Goal: Information Seeking & Learning: Learn about a topic

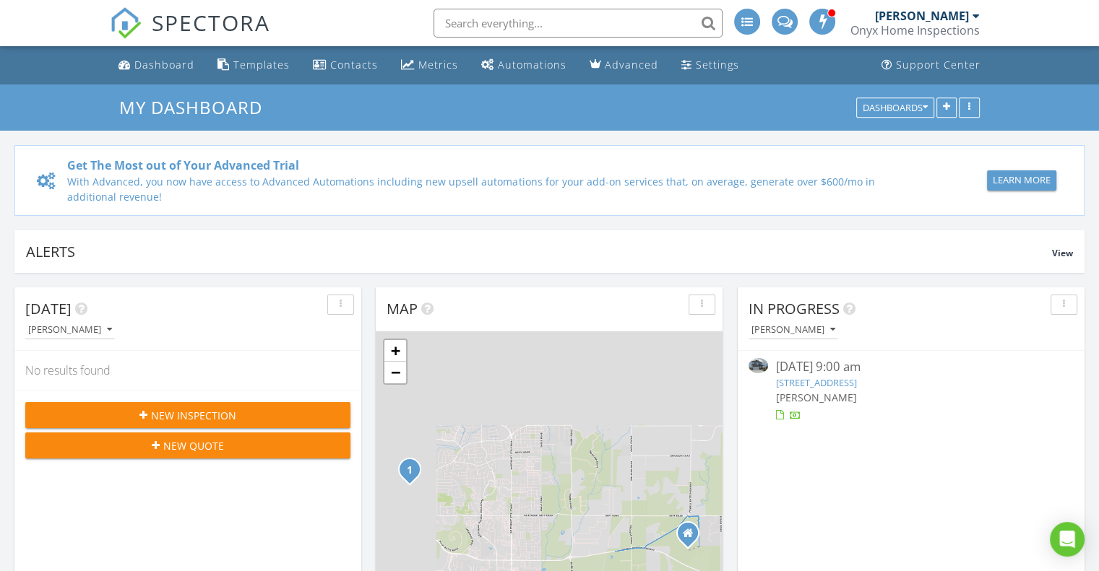
scroll to position [7, 7]
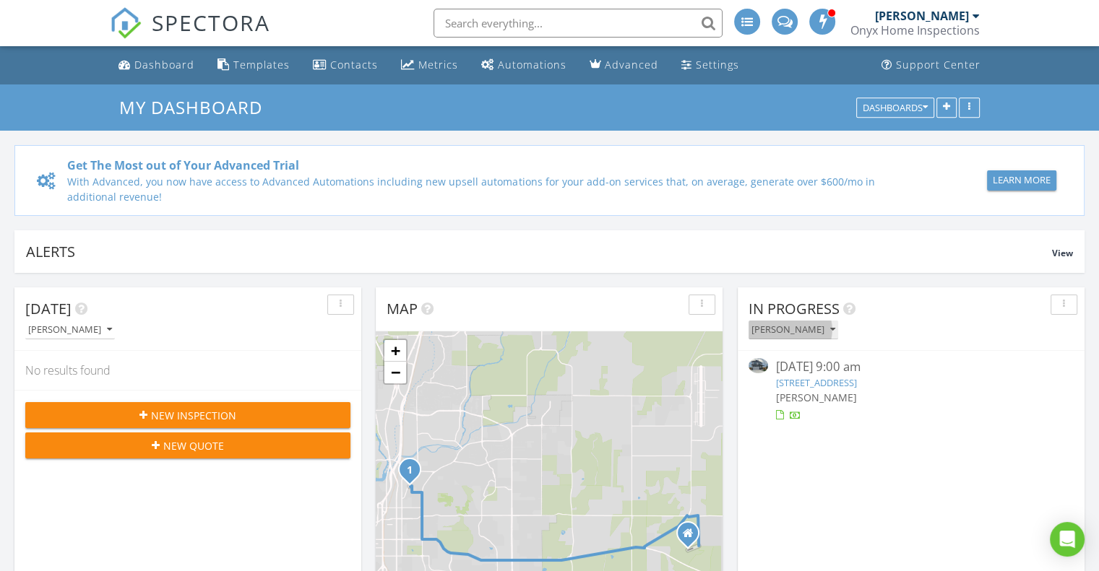
click at [759, 321] on button "[PERSON_NAME]" at bounding box center [793, 331] width 90 height 20
click at [982, 427] on div "08/26/25 9:00 am 3512 NW 8th St, Redmond, OR 97756 Josh Gourley" at bounding box center [911, 390] width 347 height 79
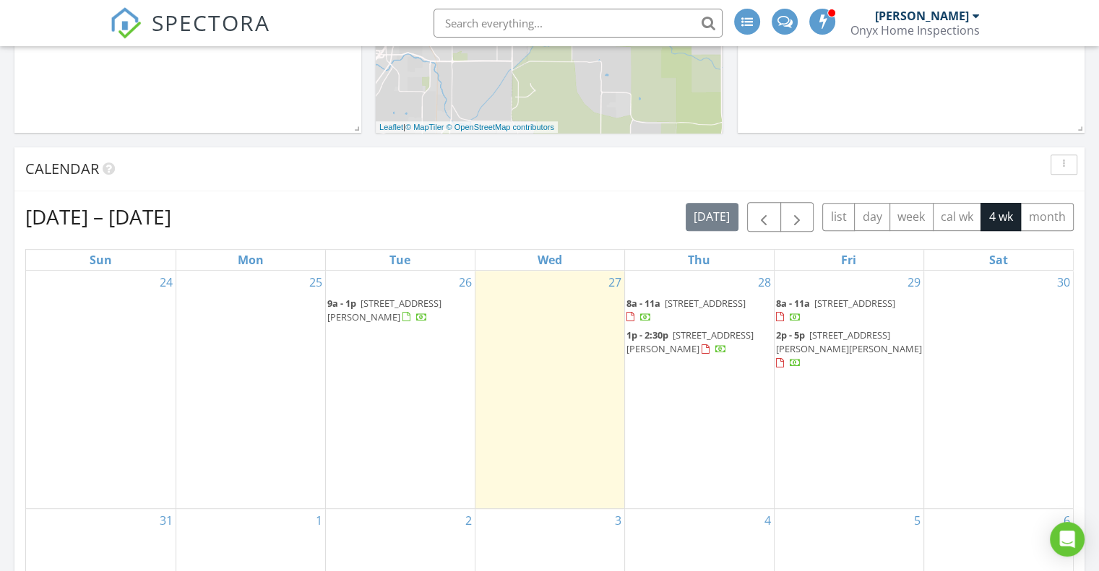
scroll to position [571, 0]
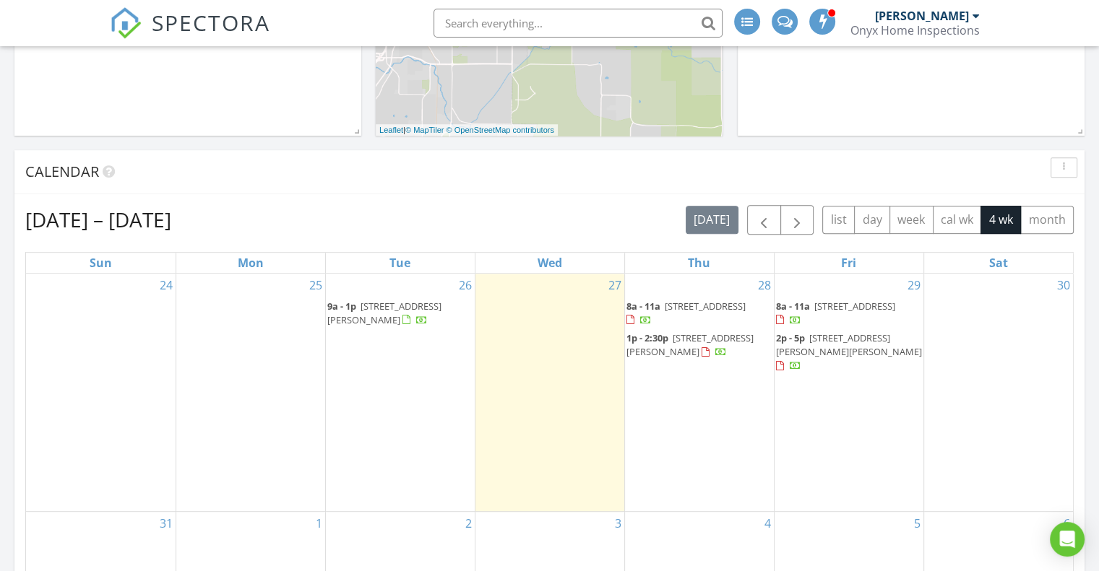
click at [358, 304] on link "9a - 1p 3512 NW 8th St, Redmond 97756" at bounding box center [384, 313] width 114 height 27
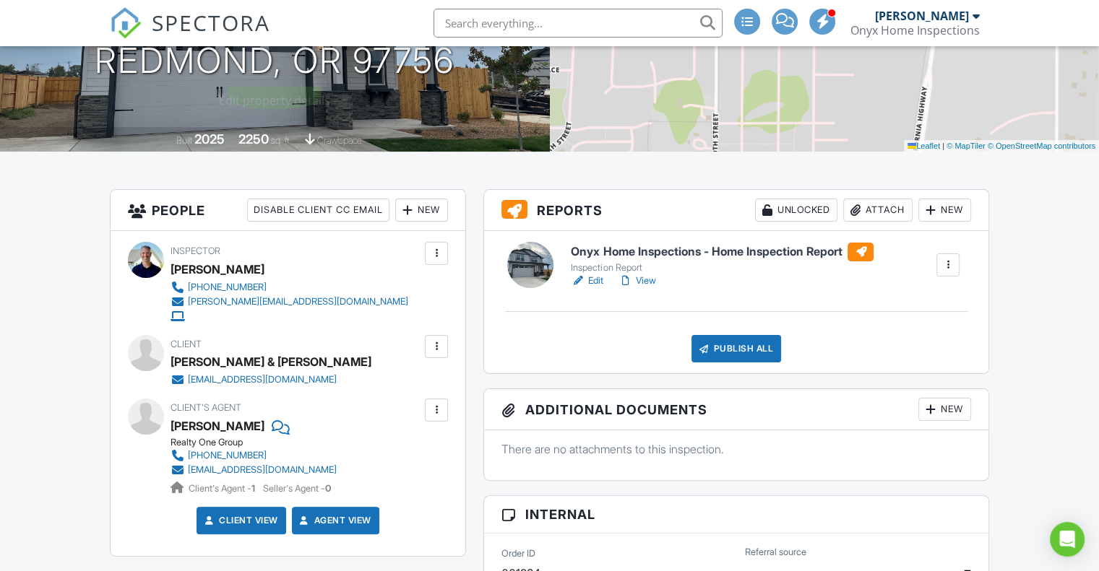
scroll to position [233, 0]
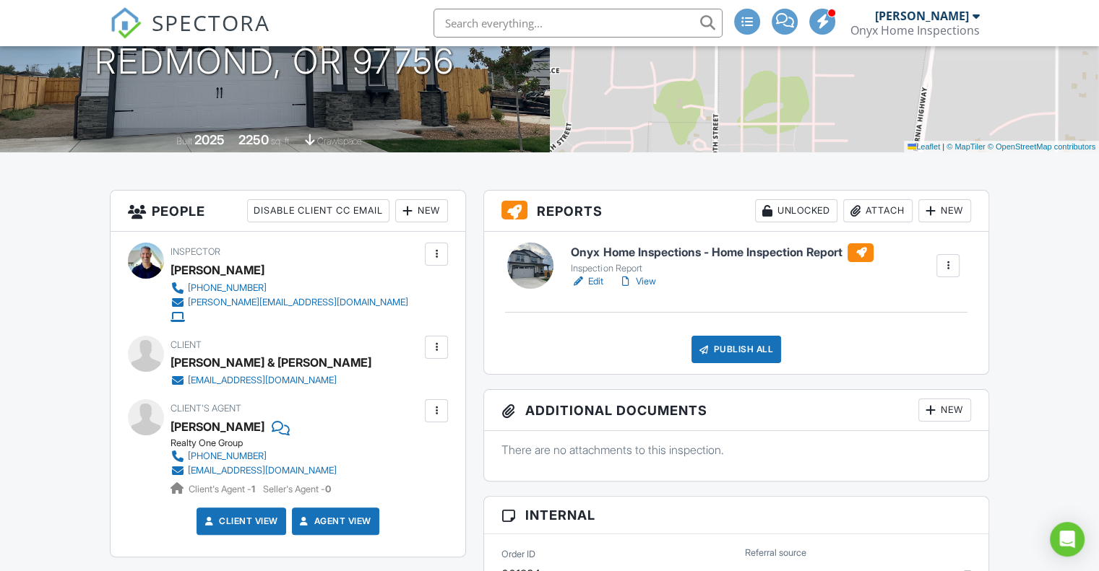
click at [595, 280] on link "Edit" at bounding box center [587, 282] width 33 height 14
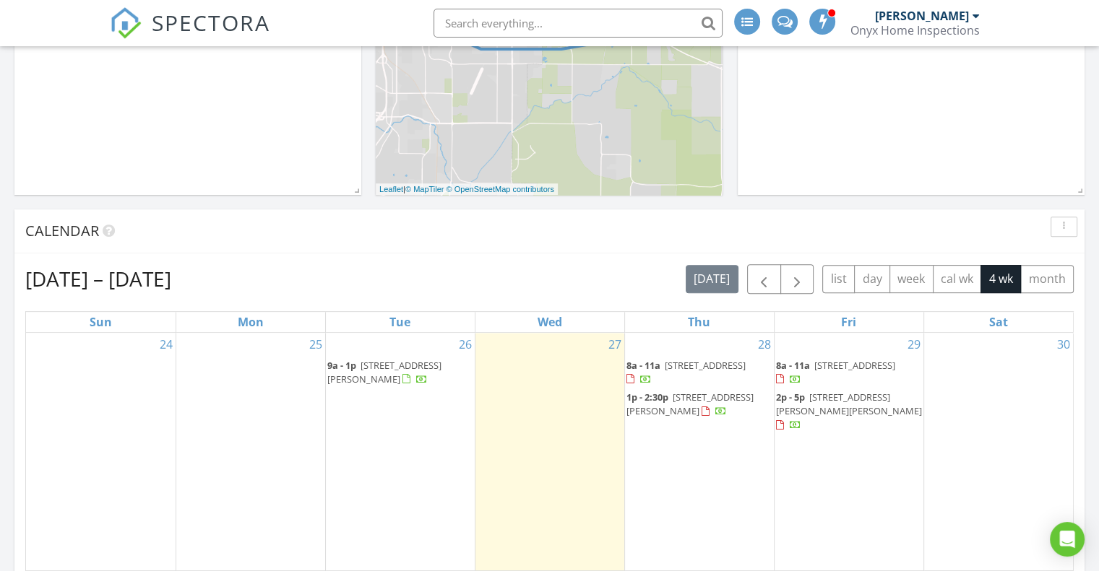
scroll to position [516, 0]
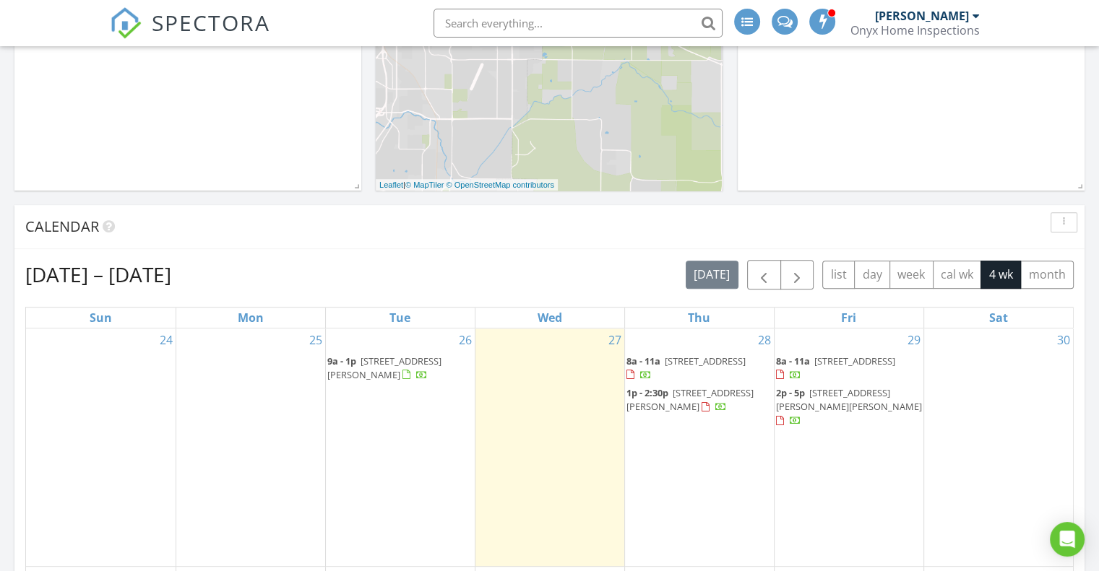
click at [386, 377] on span "3512 NW 8th St, Redmond 97756" at bounding box center [384, 368] width 114 height 27
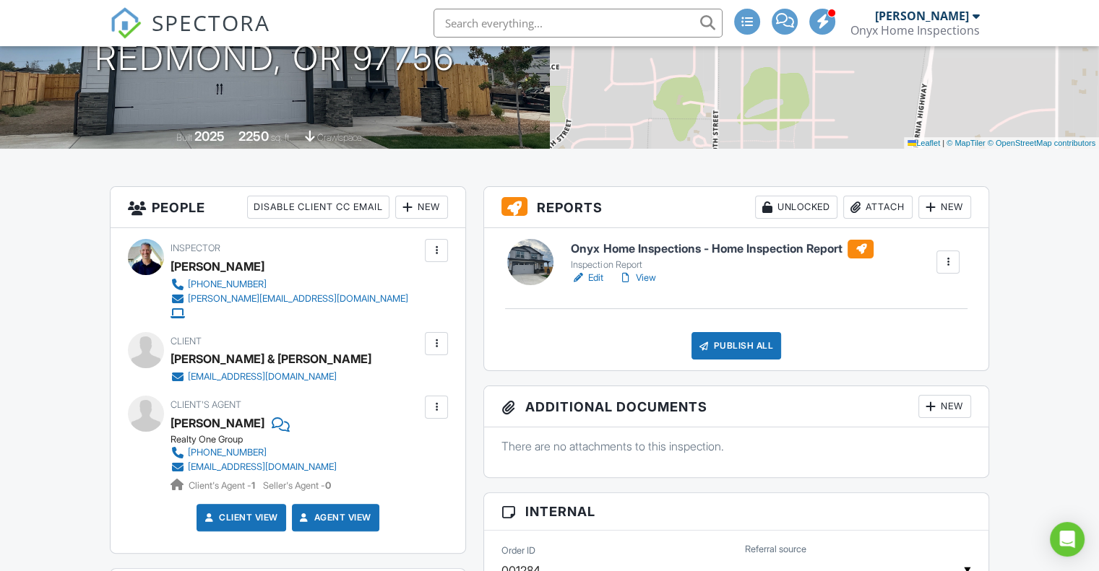
scroll to position [237, 0]
click at [650, 277] on link "View" at bounding box center [637, 278] width 38 height 14
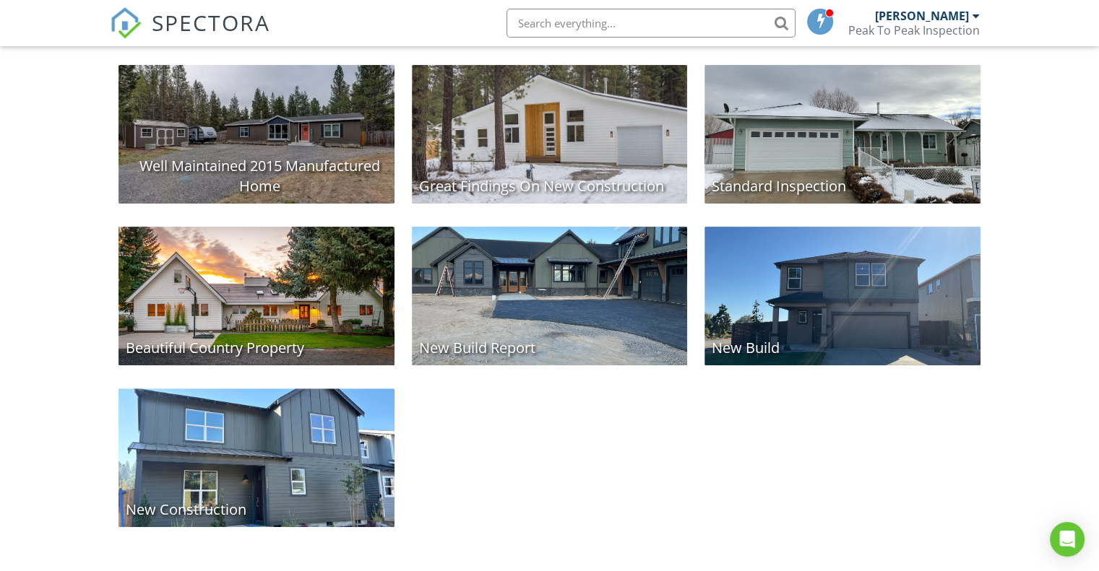
scroll to position [335, 0]
click at [579, 282] on div "New Build Report" at bounding box center [550, 296] width 276 height 139
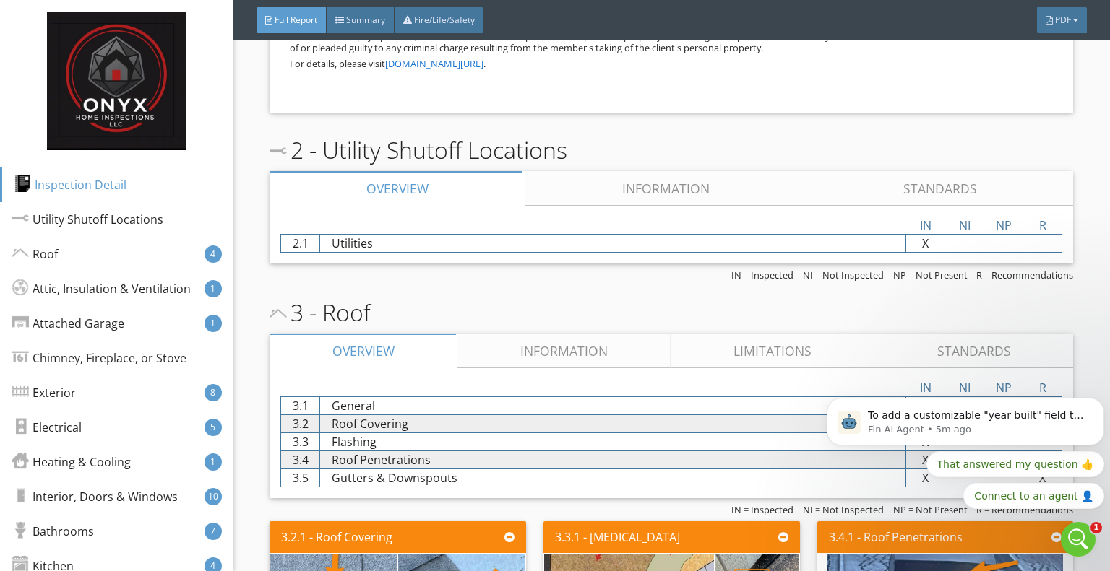
scroll to position [1844, 0]
click at [55, 222] on div "Utility Shutoff Locations" at bounding box center [90, 219] width 152 height 17
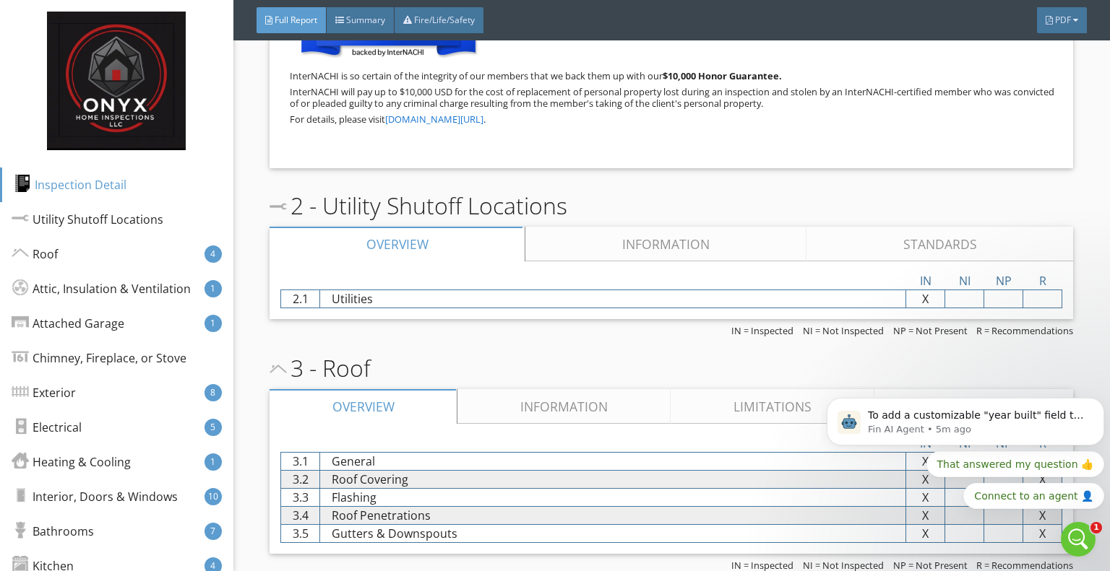
scroll to position [1786, 0]
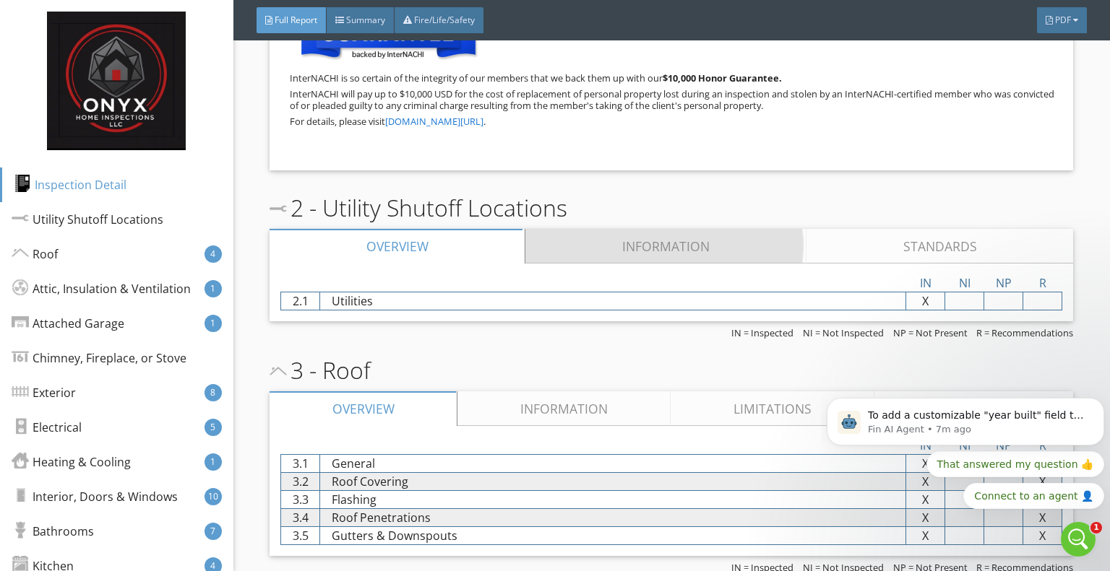
click at [674, 236] on link "Information" at bounding box center [665, 246] width 281 height 35
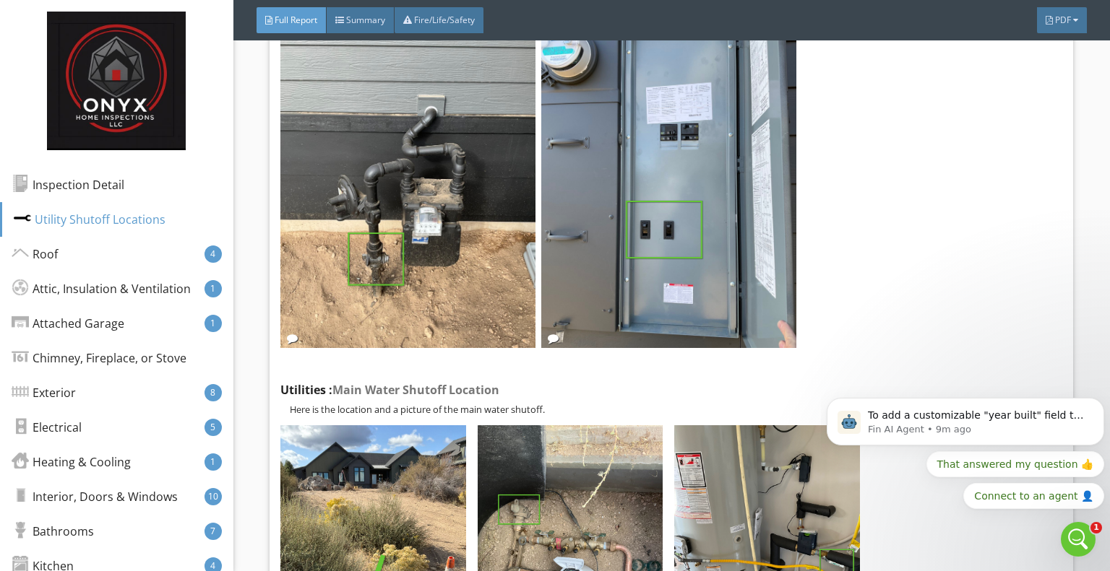
scroll to position [2234, 0]
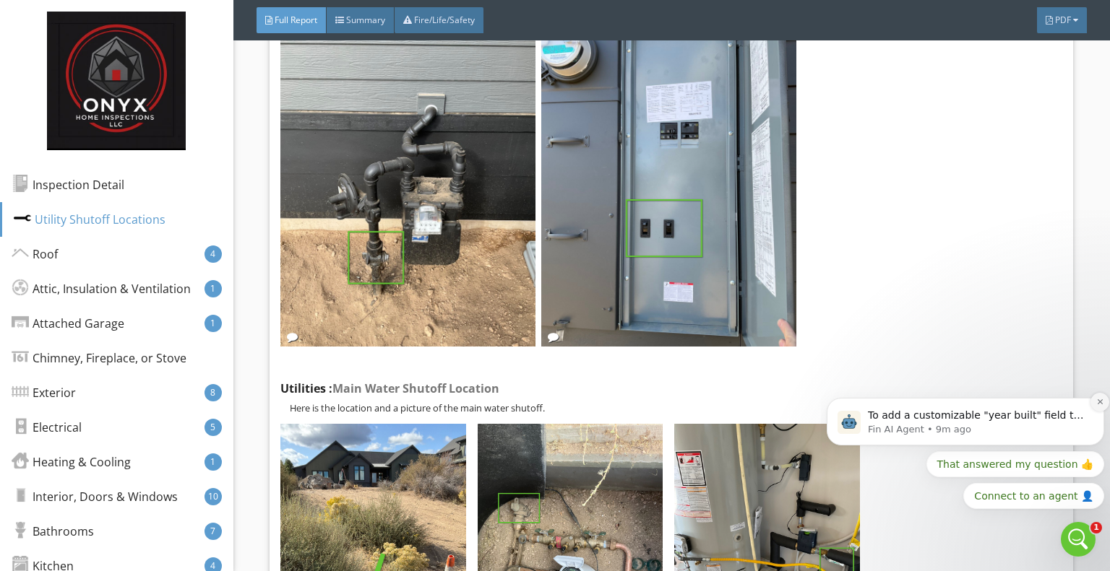
click at [1098, 397] on button "Dismiss notification" at bounding box center [1099, 402] width 19 height 19
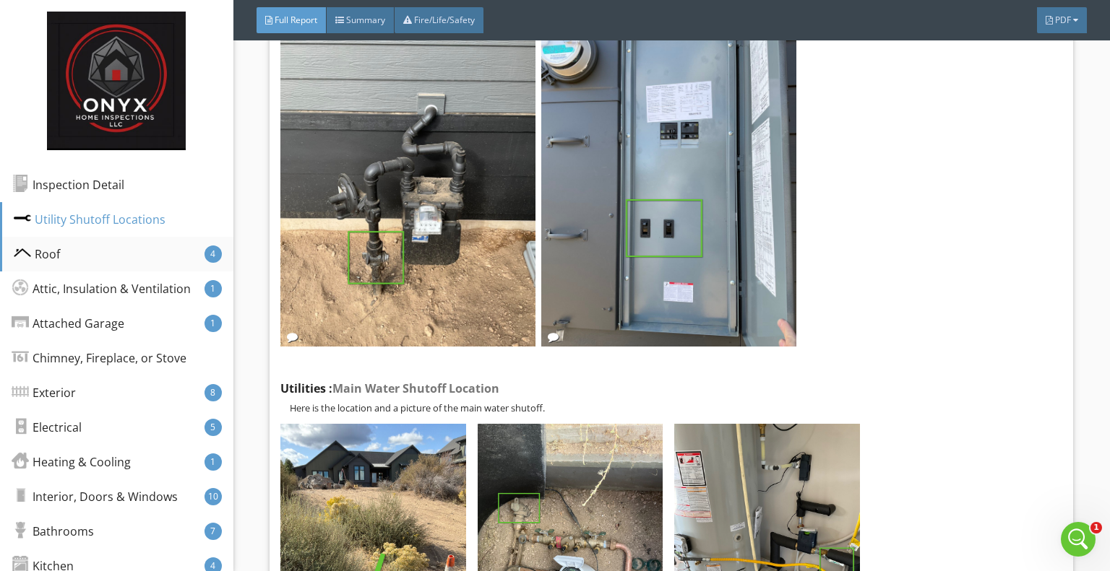
click at [54, 254] on div "Roof" at bounding box center [37, 254] width 46 height 17
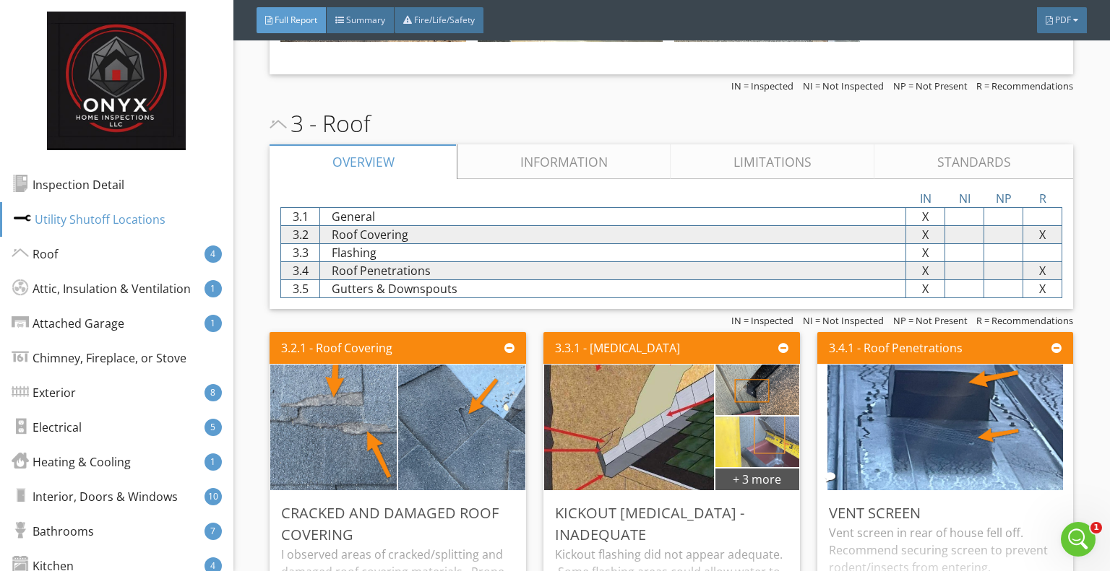
scroll to position [2863, 0]
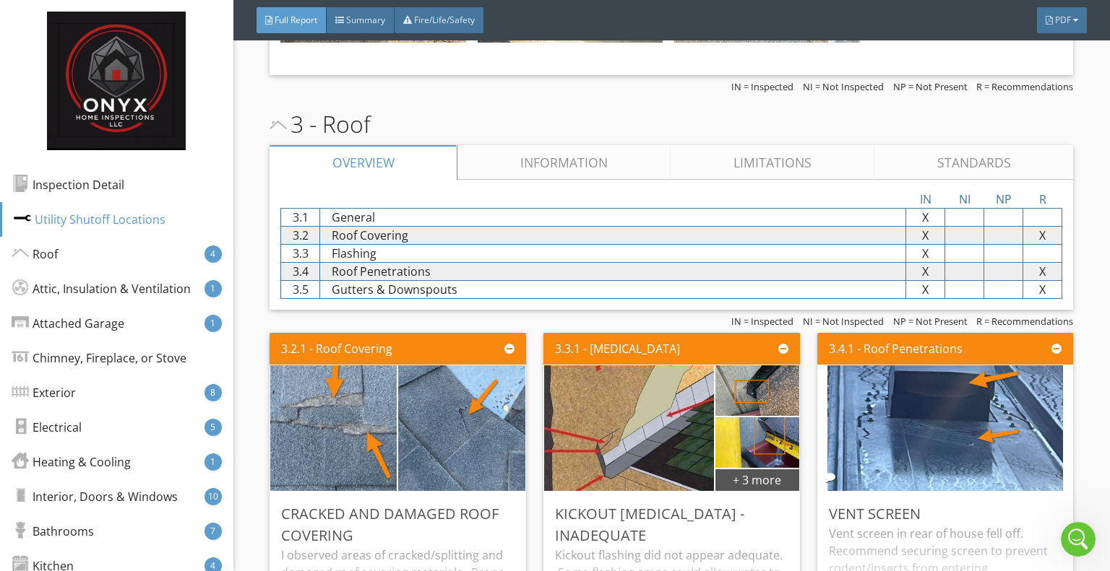
click at [755, 160] on link "Limitations" at bounding box center [772, 162] width 204 height 35
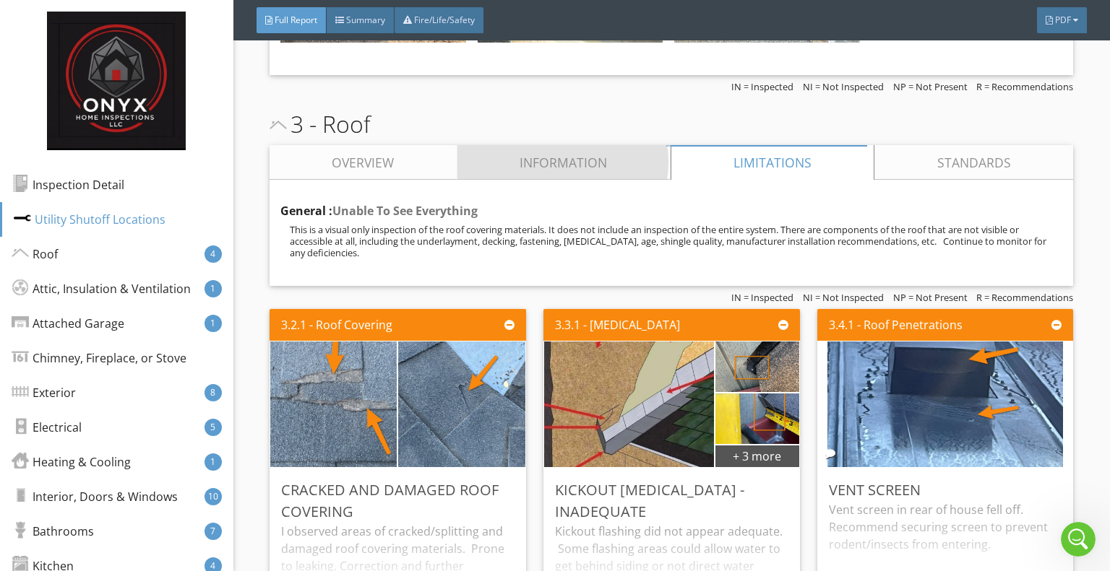
click at [581, 150] on link "Information" at bounding box center [563, 162] width 213 height 35
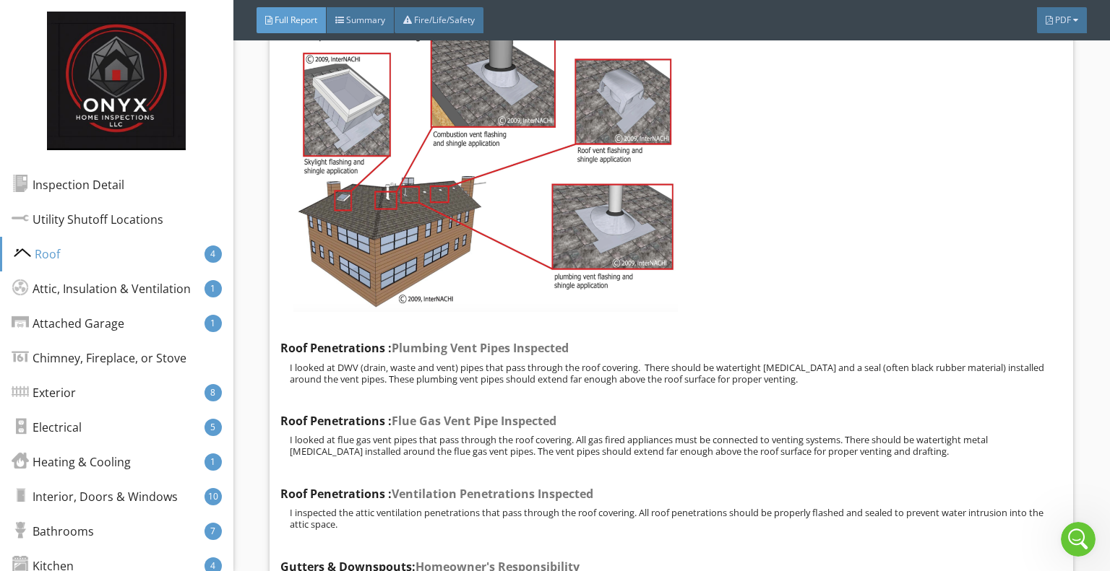
scroll to position [4300, 0]
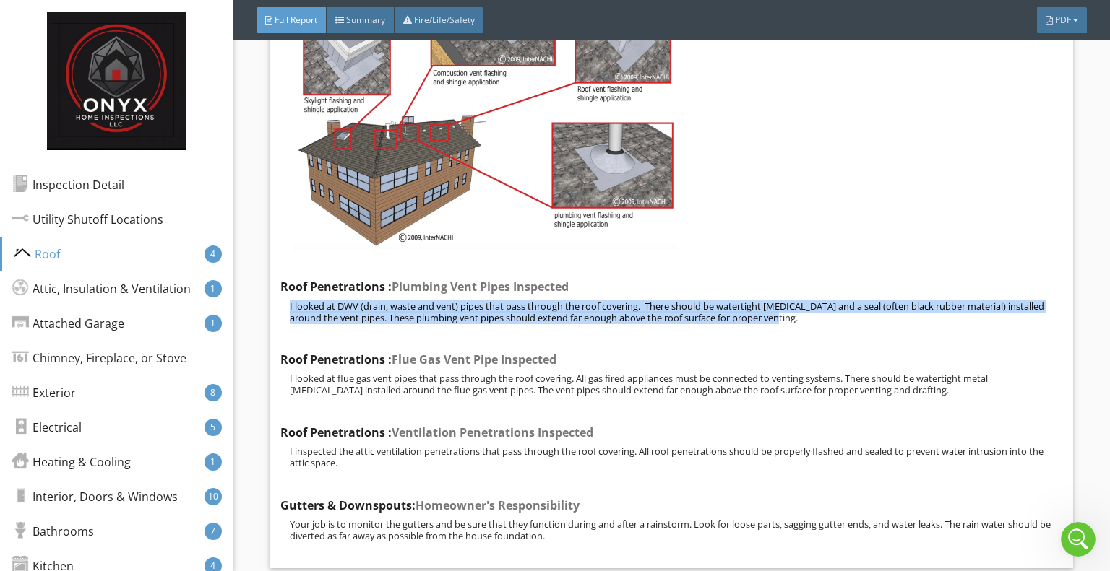
drag, startPoint x: 288, startPoint y: 278, endPoint x: 816, endPoint y: 298, distance: 527.7
click at [816, 298] on div "I looked at DWV (drain, waste and vent) pipes that pass through the roof coveri…" at bounding box center [671, 311] width 782 height 33
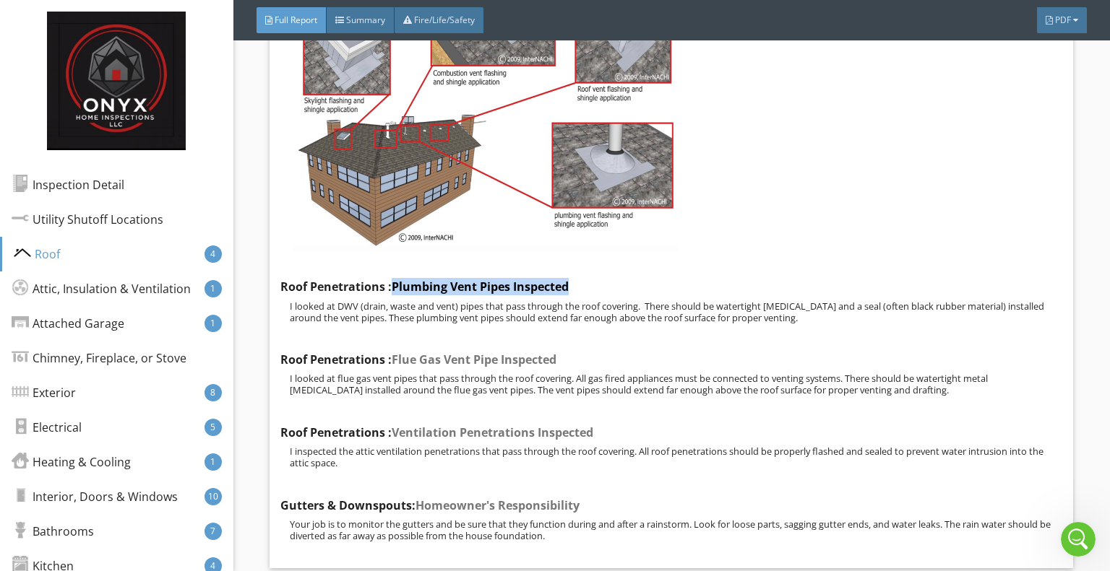
drag, startPoint x: 579, startPoint y: 256, endPoint x: 393, endPoint y: 258, distance: 185.7
click at [393, 278] on div "Roof Penetrations : Plumbing Vent Pipes Inspected" at bounding box center [671, 286] width 782 height 17
drag, startPoint x: 393, startPoint y: 259, endPoint x: 579, endPoint y: 264, distance: 185.7
click at [579, 278] on div "Roof Penetrations : Plumbing Vent Pipes Inspected" at bounding box center [671, 286] width 782 height 17
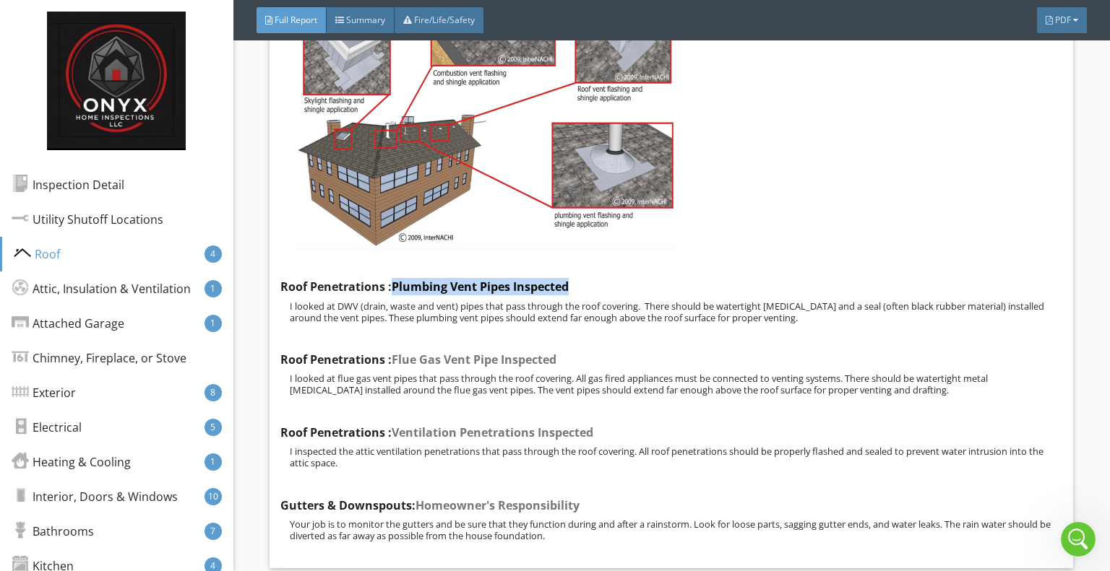
copy span "Plumbing Vent Pipes Inspected"
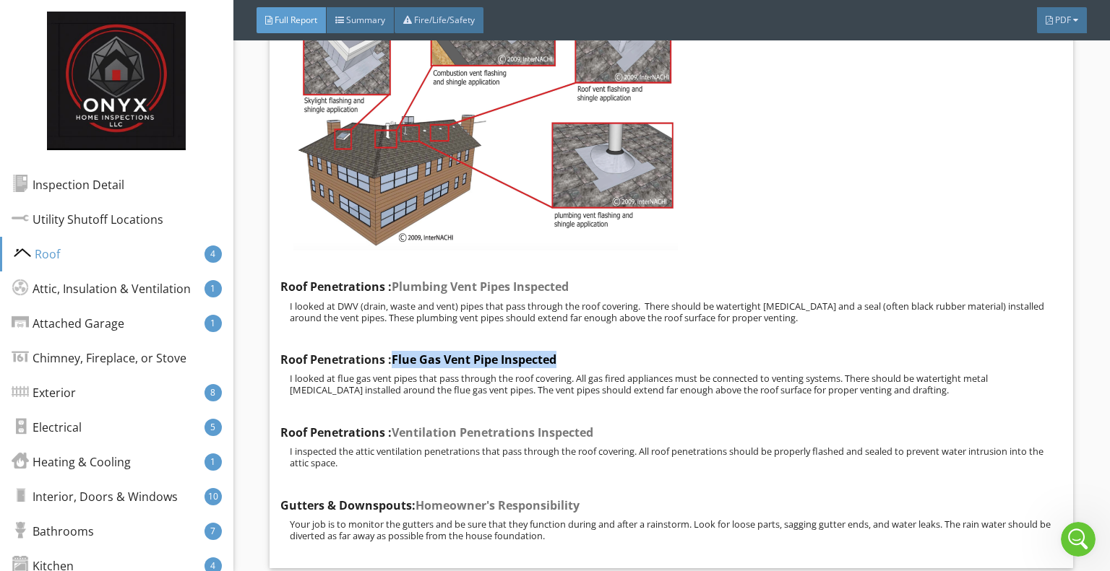
drag, startPoint x: 395, startPoint y: 329, endPoint x: 561, endPoint y: 326, distance: 165.5
click at [561, 351] on div "Roof Penetrations : Flue Gas Vent Pipe Inspected" at bounding box center [671, 359] width 782 height 17
copy span "Flue Gas Vent Pipe Inspected"
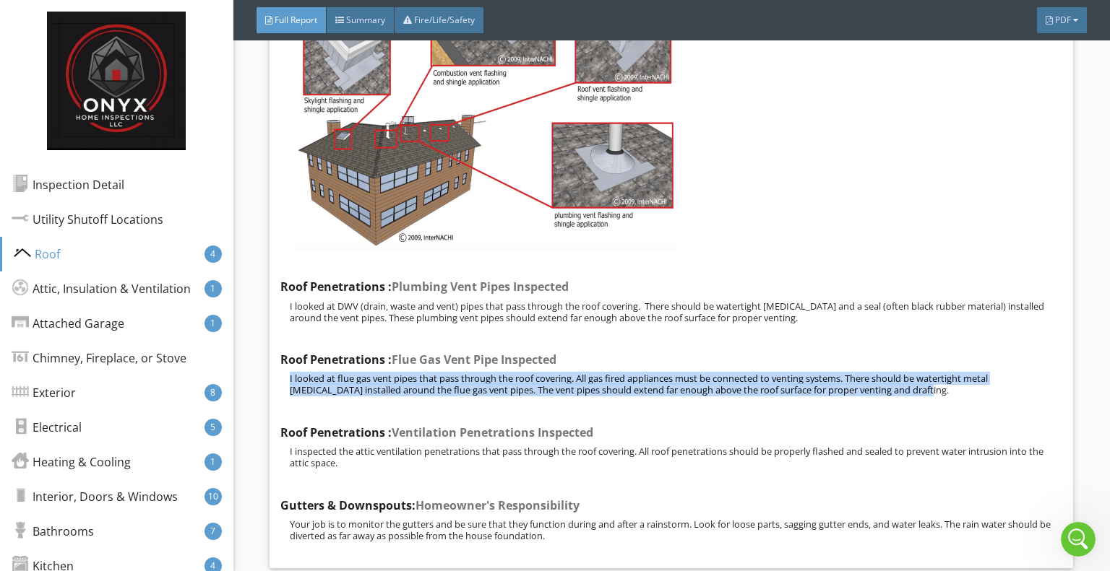
drag, startPoint x: 886, startPoint y: 370, endPoint x: 286, endPoint y: 352, distance: 600.6
click at [286, 368] on div "I looked at flue gas vent pipes that pass through the roof covering. All gas fi…" at bounding box center [671, 384] width 782 height 33
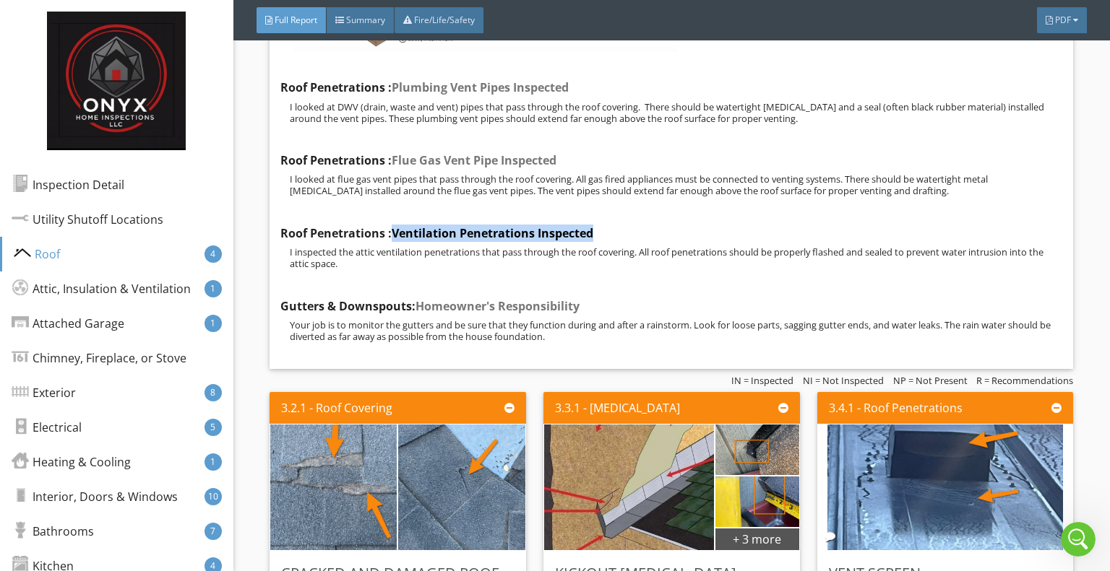
drag, startPoint x: 604, startPoint y: 207, endPoint x: 394, endPoint y: 202, distance: 209.6
click at [394, 225] on div "Roof Penetrations : Ventilation Penetrations Inspected" at bounding box center [671, 233] width 782 height 17
copy span "Ventilation Penetrations Inspected"
drag, startPoint x: 350, startPoint y: 241, endPoint x: 288, endPoint y: 221, distance: 65.1
click at [288, 246] on div "I inspected the attic ventilation penetrations that pass through the roof cover…" at bounding box center [671, 257] width 782 height 23
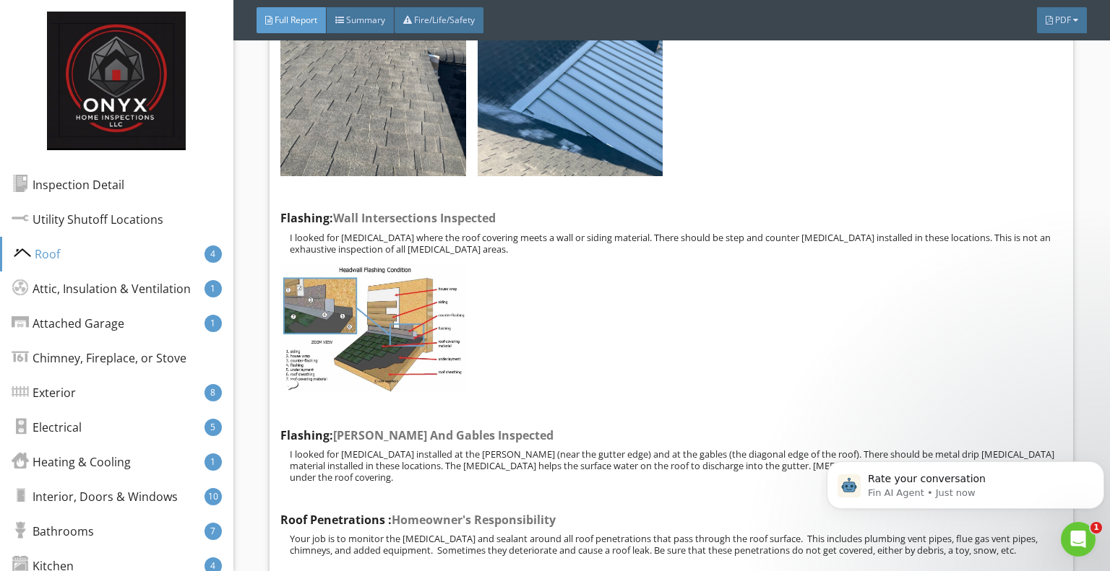
scroll to position [0, 0]
click at [1097, 469] on icon "Dismiss notification" at bounding box center [1100, 466] width 8 height 8
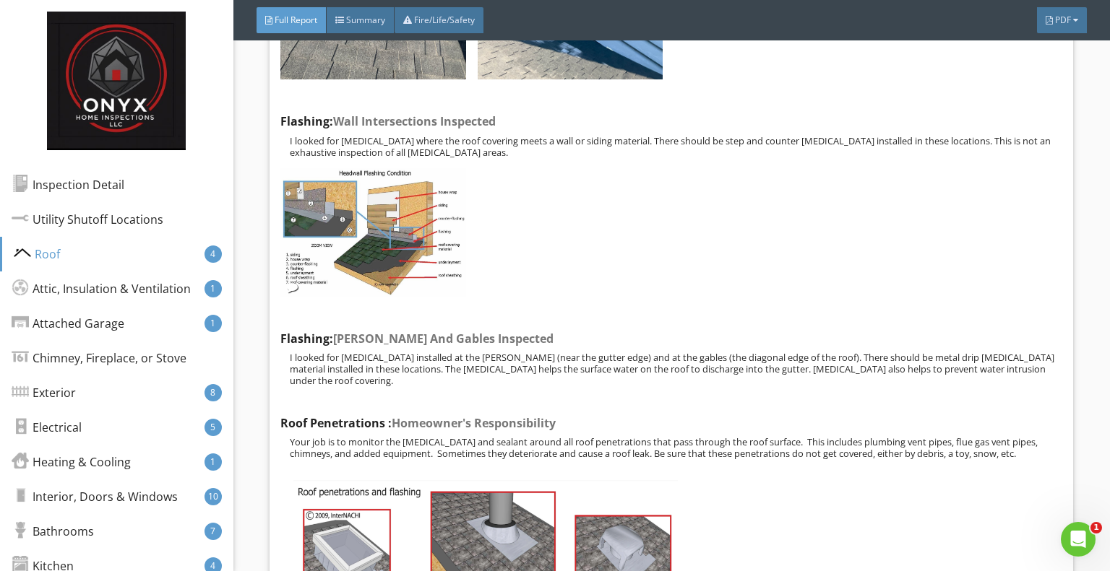
scroll to position [3782, 0]
drag, startPoint x: 335, startPoint y: 320, endPoint x: 496, endPoint y: 321, distance: 161.1
click at [496, 329] on div "[MEDICAL_DATA]: [PERSON_NAME] And Gables Inspected" at bounding box center [671, 337] width 782 height 17
copy span "[PERSON_NAME] And Gables Inspected"
drag, startPoint x: 962, startPoint y: 373, endPoint x: 973, endPoint y: 357, distance: 19.2
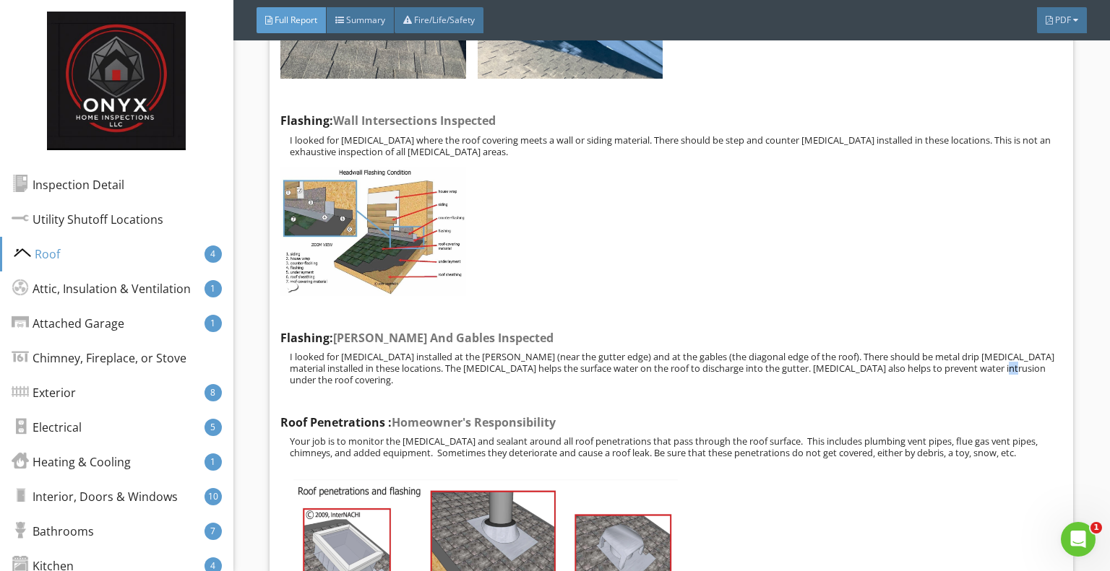
click at [973, 357] on div "General : Homeowner's Responsibility Your job as the homeowner is to monitor th…" at bounding box center [671, 173] width 782 height 1805
click at [902, 366] on div "General : Homeowner's Responsibility Your job as the homeowner is to monitor th…" at bounding box center [671, 173] width 782 height 1805
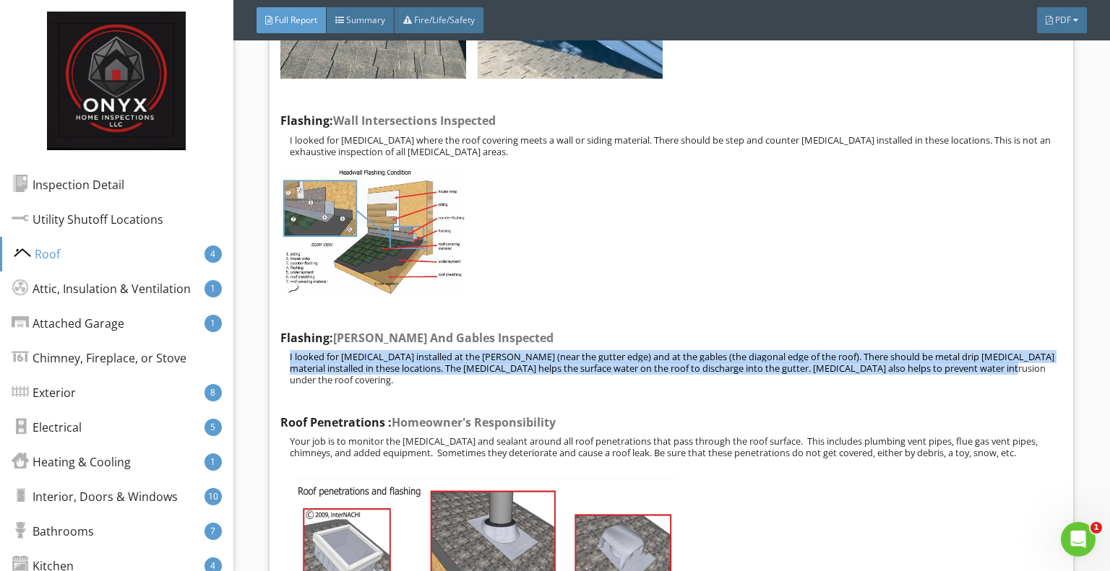
drag, startPoint x: 970, startPoint y: 358, endPoint x: 289, endPoint y: 340, distance: 681.4
click at [290, 351] on p "I looked for [MEDICAL_DATA] installed at the [PERSON_NAME] (near the gutter edg…" at bounding box center [676, 368] width 773 height 35
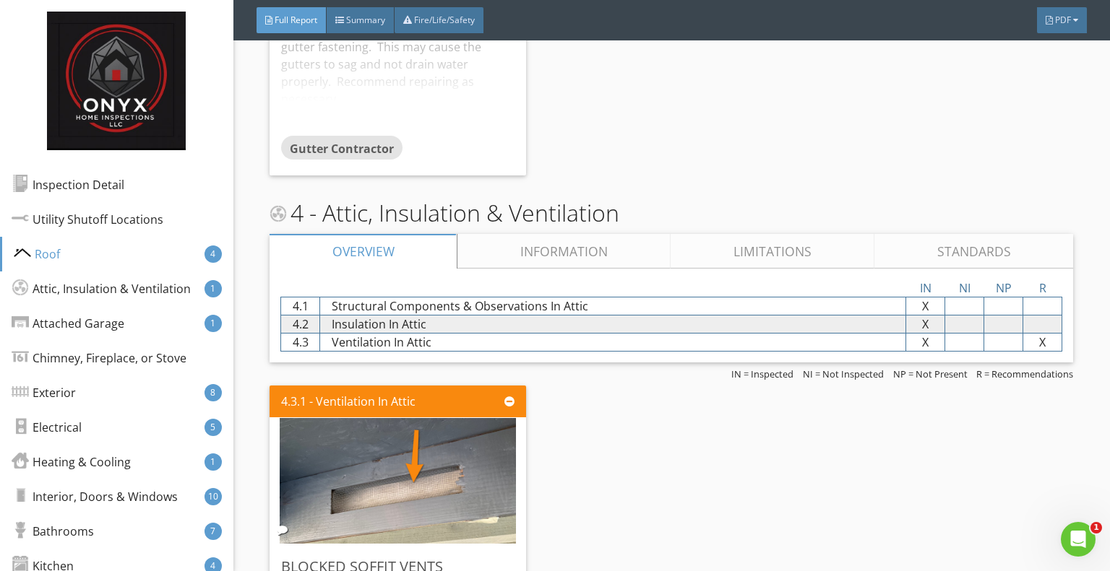
scroll to position [5421, 0]
click at [738, 234] on link "Limitations" at bounding box center [772, 251] width 204 height 35
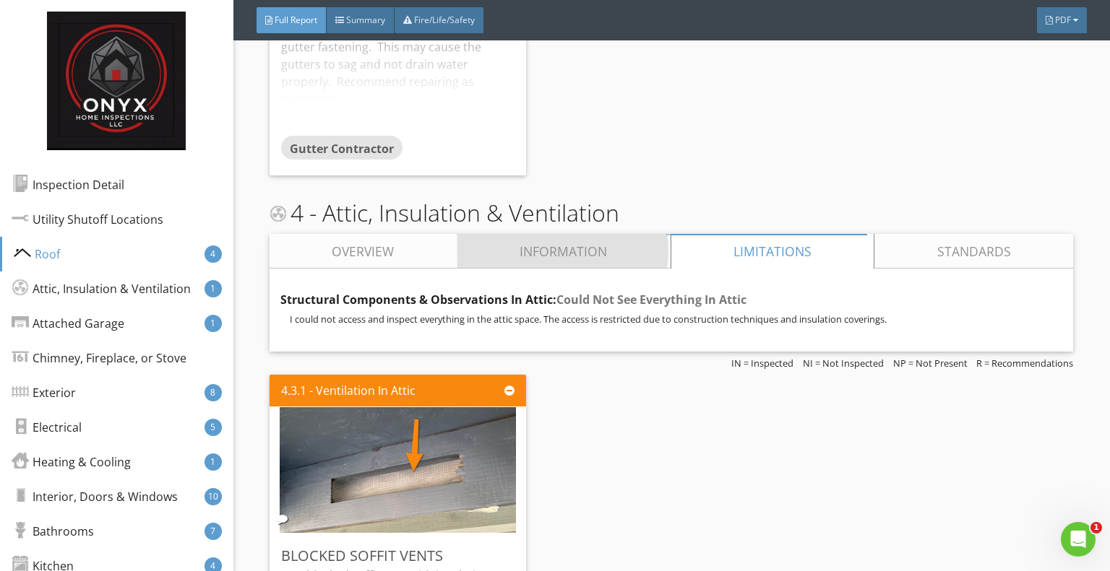
click at [592, 234] on link "Information" at bounding box center [563, 251] width 213 height 35
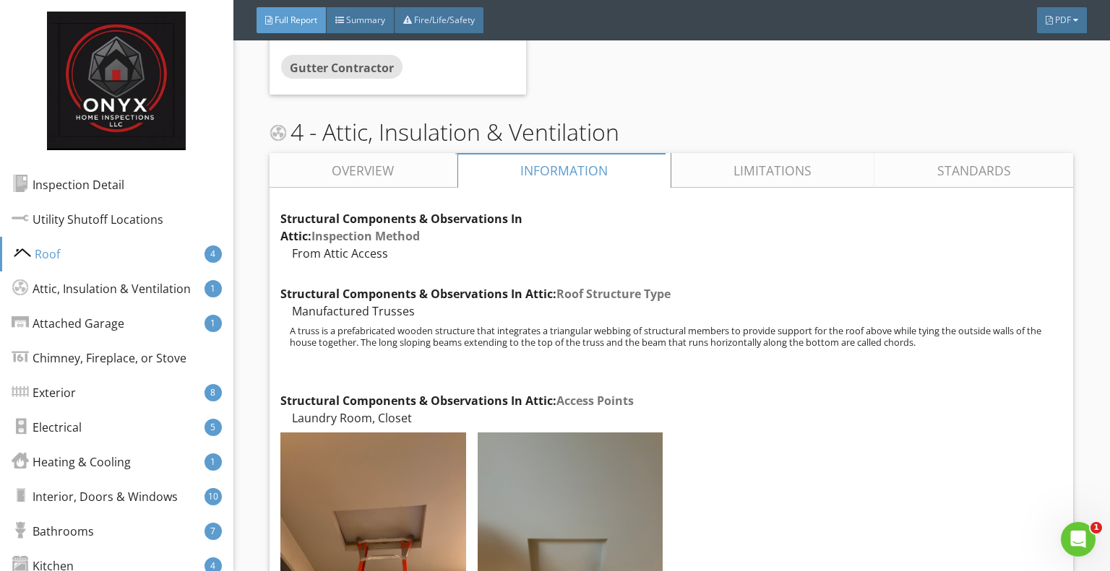
scroll to position [5501, 0]
click at [87, 457] on div "Heating & Cooling" at bounding box center [73, 462] width 119 height 17
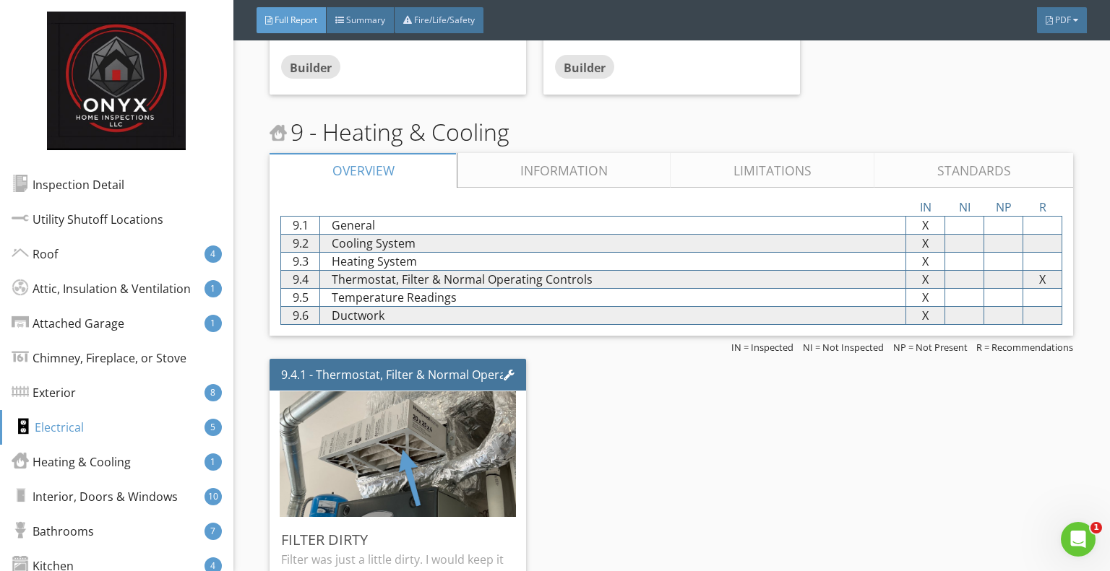
scroll to position [10976, 0]
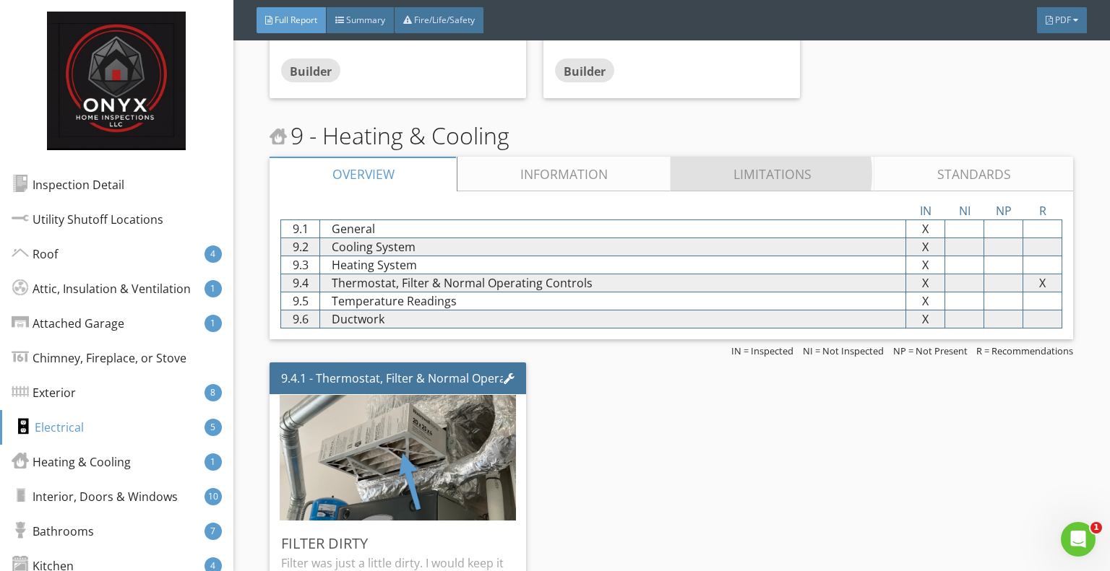
click at [790, 157] on link "Limitations" at bounding box center [772, 174] width 204 height 35
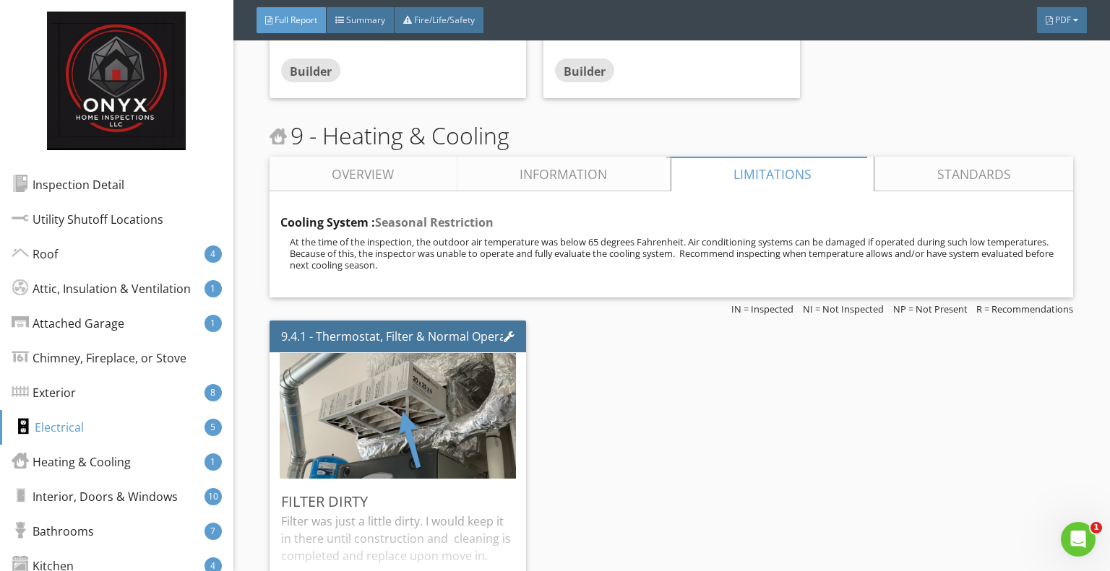
click at [592, 157] on link "Information" at bounding box center [563, 174] width 213 height 35
